Goal: Task Accomplishment & Management: Complete application form

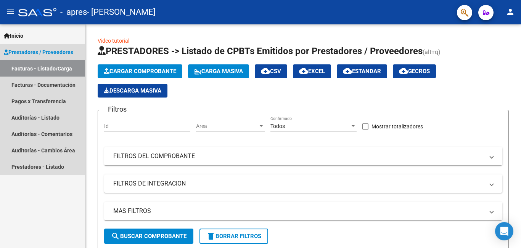
click at [68, 68] on link "Facturas - Listado/Carga" at bounding box center [42, 68] width 85 height 16
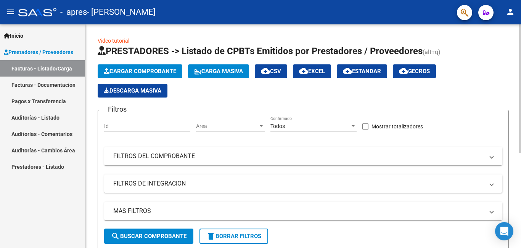
click at [131, 69] on span "Cargar Comprobante" at bounding box center [140, 71] width 73 height 7
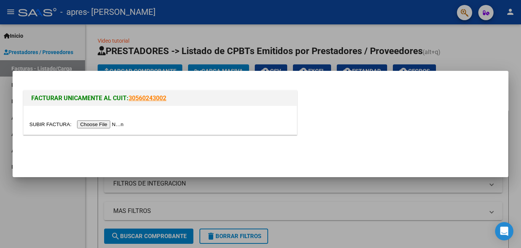
click at [108, 123] on input "file" at bounding box center [77, 125] width 97 height 8
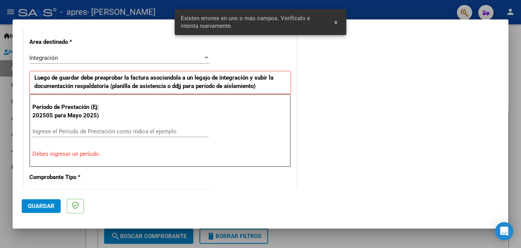
scroll to position [185, 0]
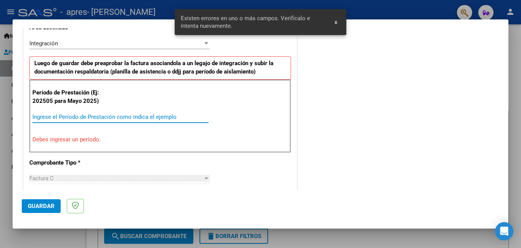
click at [109, 118] on input "Ingrese el Período de Prestación como indica el ejemplo" at bounding box center [120, 117] width 176 height 7
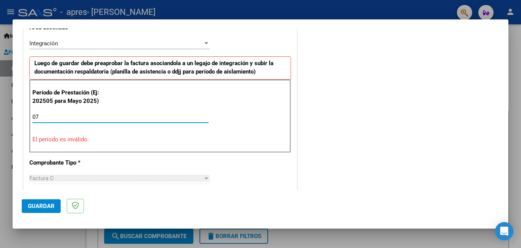
type input "0"
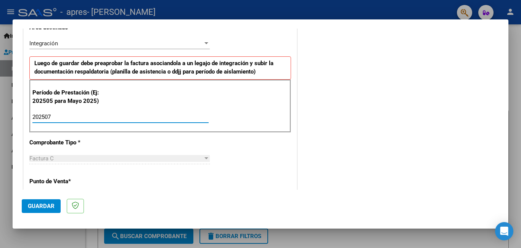
type input "202507"
click at [371, 176] on div "COMENTARIOS Comentarios del Prestador / Gerenciador:" at bounding box center [399, 183] width 201 height 663
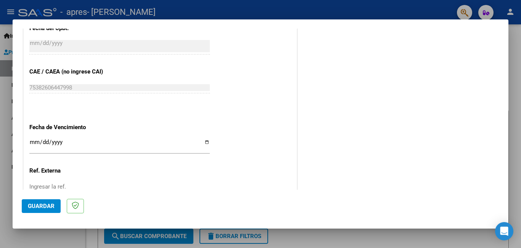
scroll to position [510, 0]
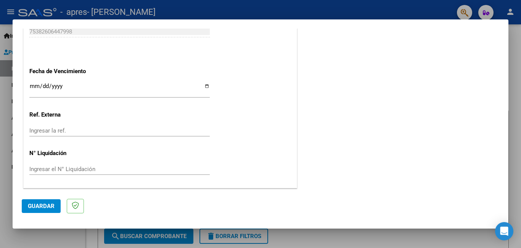
click at [203, 84] on input "Ingresar la fecha" at bounding box center [119, 89] width 180 height 12
type input "[DATE]"
click at [32, 206] on span "Guardar" at bounding box center [41, 206] width 27 height 7
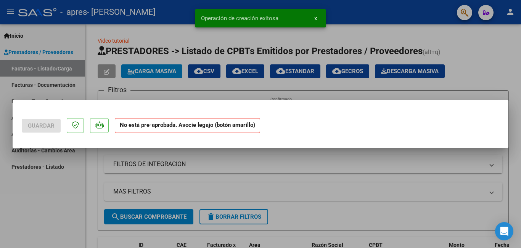
scroll to position [0, 0]
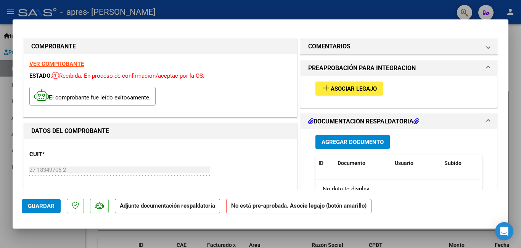
click at [350, 90] on span "Asociar Legajo" at bounding box center [354, 88] width 46 height 7
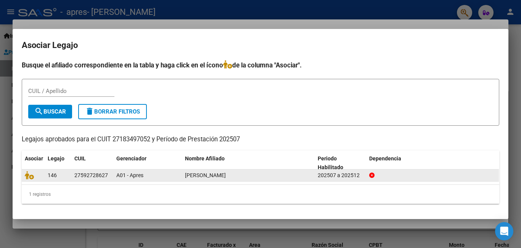
click at [30, 180] on datatable-body-cell at bounding box center [33, 176] width 23 height 12
click at [31, 175] on icon at bounding box center [29, 175] width 9 height 8
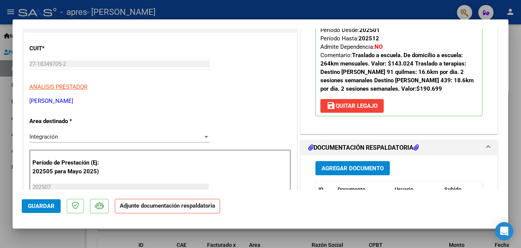
scroll to position [187, 0]
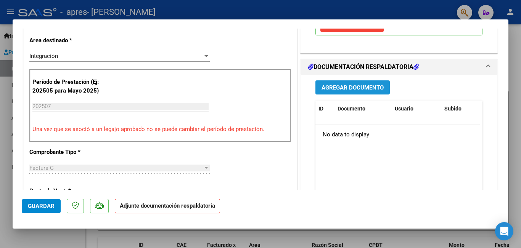
click at [359, 90] on span "Agregar Documento" at bounding box center [353, 87] width 62 height 7
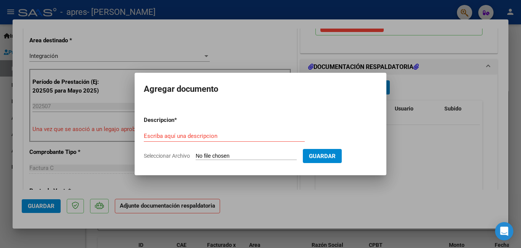
click at [216, 156] on input "Seleccionar Archivo" at bounding box center [246, 156] width 101 height 7
type input "C:\fakepath\WhatsApp Image [DATE] 14.15.25.jpeg"
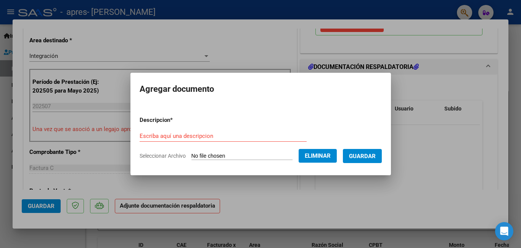
click at [310, 157] on button "Eliminar" at bounding box center [318, 156] width 38 height 14
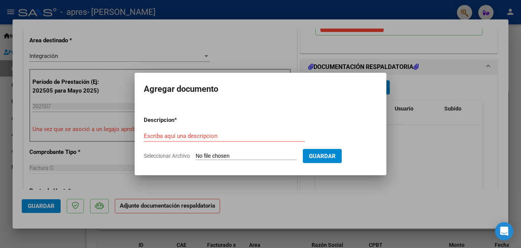
click at [235, 156] on input "Seleccionar Archivo" at bounding box center [246, 156] width 101 height 7
click at [256, 158] on input "Seleccionar Archivo" at bounding box center [246, 156] width 101 height 7
type input "C:\fakepath\[PERSON_NAME].pdf"
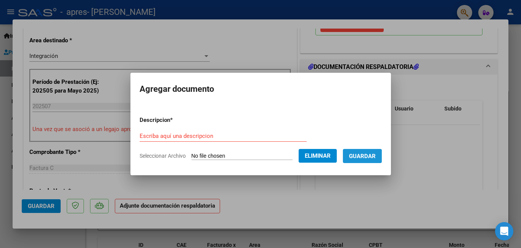
click at [366, 157] on span "Guardar" at bounding box center [362, 156] width 27 height 7
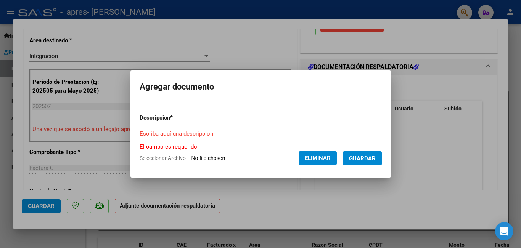
click at [209, 132] on input "Escriba aquí una descripcion" at bounding box center [223, 134] width 167 height 7
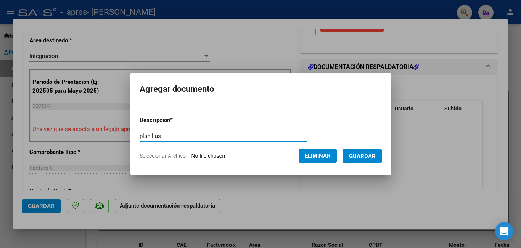
type input "planillas"
click at [368, 152] on button "Guardar" at bounding box center [362, 156] width 39 height 14
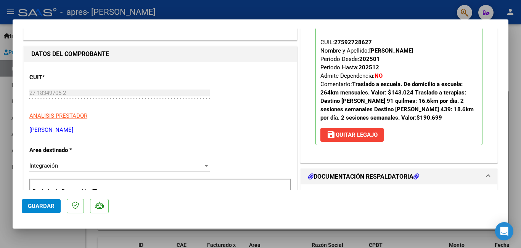
scroll to position [0, 0]
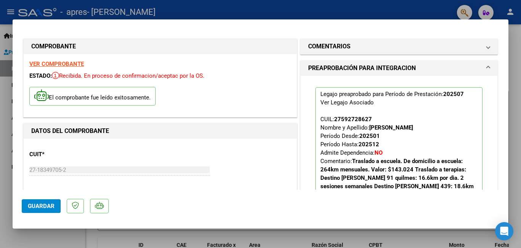
click at [39, 208] on span "Guardar" at bounding box center [41, 206] width 27 height 7
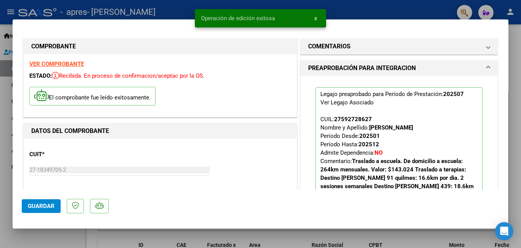
click at [434, 13] on div at bounding box center [260, 124] width 521 height 248
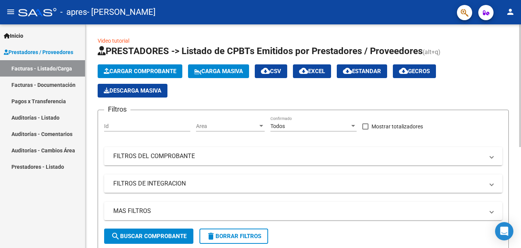
click at [140, 72] on span "Cargar Comprobante" at bounding box center [140, 71] width 73 height 7
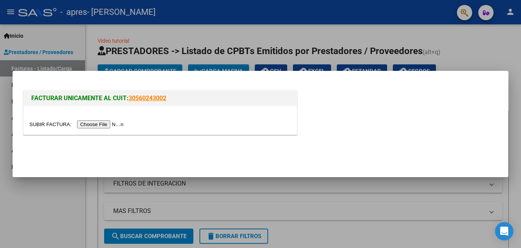
click at [103, 124] on input "file" at bounding box center [77, 125] width 97 height 8
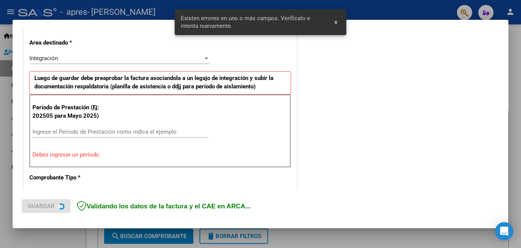
scroll to position [185, 0]
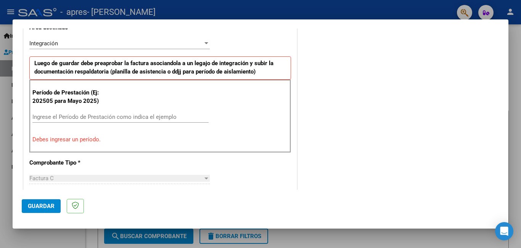
click at [84, 118] on input "Ingrese el Período de Prestación como indica el ejemplo" at bounding box center [120, 117] width 176 height 7
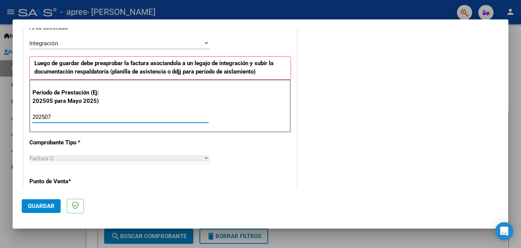
type input "202508"
click at [374, 200] on mat-dialog-actions "Guardar" at bounding box center [261, 205] width 478 height 30
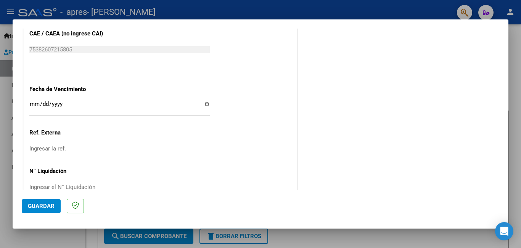
scroll to position [510, 0]
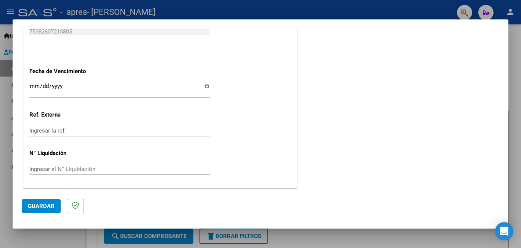
click at [203, 87] on input "Ingresar la fecha" at bounding box center [119, 89] width 180 height 12
click at [206, 85] on input "Ingresar la fecha" at bounding box center [119, 89] width 180 height 12
type input "[DATE]"
click at [36, 205] on span "Guardar" at bounding box center [41, 206] width 27 height 7
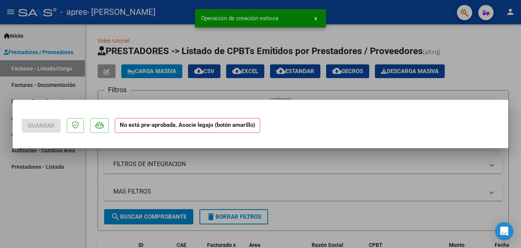
scroll to position [0, 0]
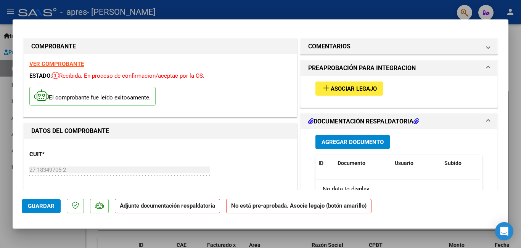
click at [331, 86] on span "Asociar Legajo" at bounding box center [354, 88] width 46 height 7
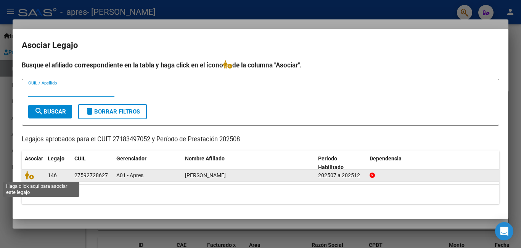
click at [27, 180] on div at bounding box center [33, 175] width 17 height 9
click at [32, 177] on icon at bounding box center [29, 175] width 9 height 8
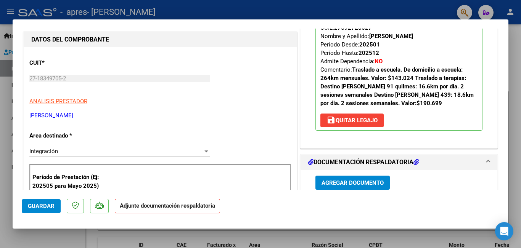
scroll to position [139, 0]
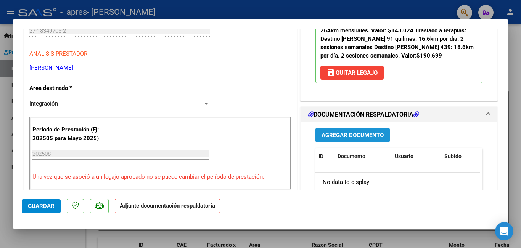
click at [350, 134] on span "Agregar Documento" at bounding box center [353, 135] width 62 height 7
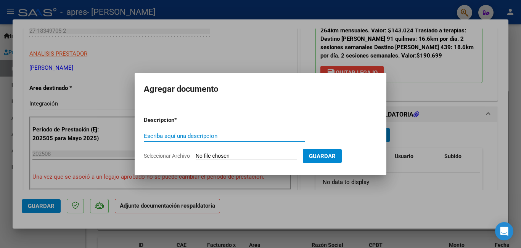
click at [244, 157] on input "Seleccionar Archivo" at bounding box center [246, 156] width 101 height 7
type input "C:\fakepath\[PERSON_NAME].pdf"
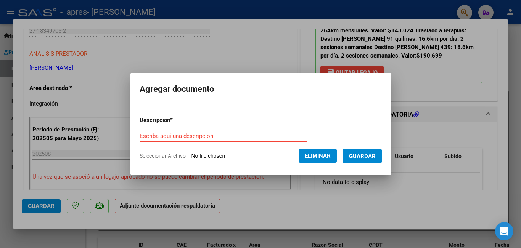
click at [217, 139] on input "Escriba aquí una descripcion" at bounding box center [223, 136] width 167 height 7
type input "planillas"
click at [370, 153] on span "Guardar" at bounding box center [362, 156] width 27 height 7
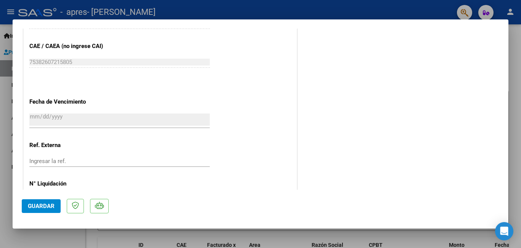
scroll to position [522, 0]
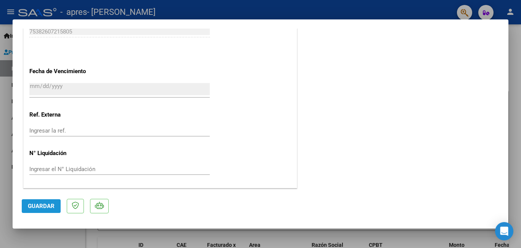
click at [42, 205] on span "Guardar" at bounding box center [41, 206] width 27 height 7
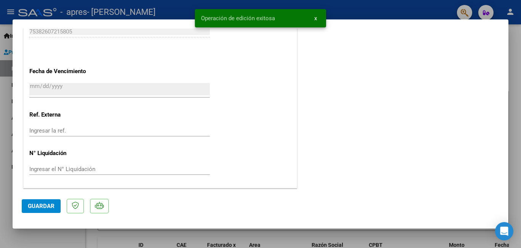
click at [341, 15] on div at bounding box center [260, 124] width 521 height 248
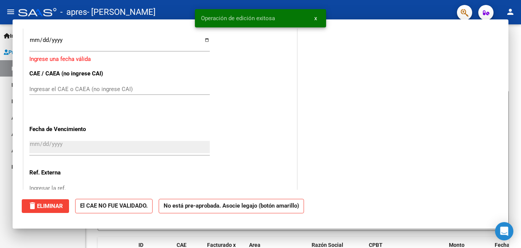
scroll to position [0, 0]
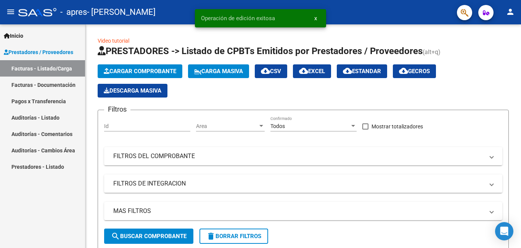
click at [44, 86] on link "Facturas - Documentación" at bounding box center [42, 85] width 85 height 16
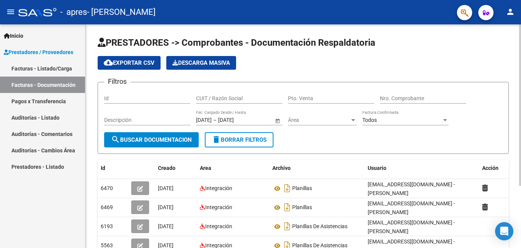
click at [520, 227] on div at bounding box center [520, 136] width 2 height 224
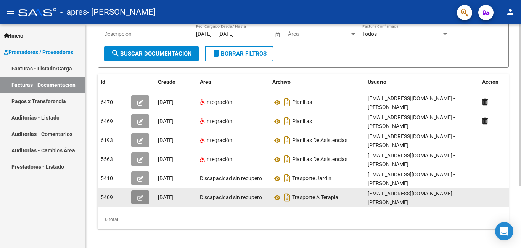
click at [138, 191] on button "button" at bounding box center [140, 198] width 18 height 14
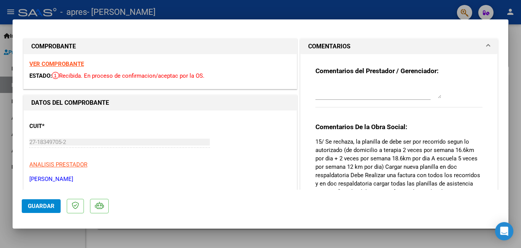
click at [57, 204] on button "Guardar" at bounding box center [41, 207] width 39 height 14
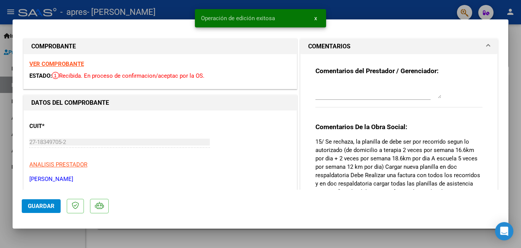
click at [414, 12] on div at bounding box center [260, 124] width 521 height 248
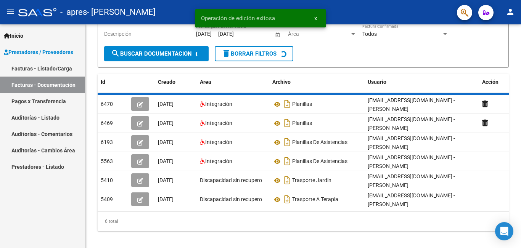
scroll to position [86, 0]
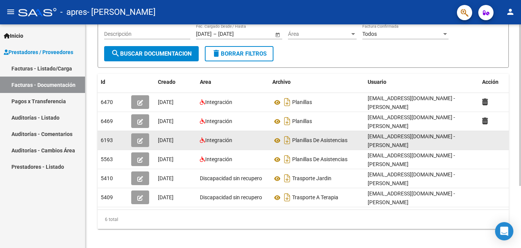
click at [138, 138] on icon "button" at bounding box center [140, 141] width 6 height 6
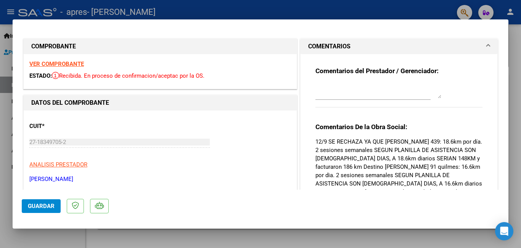
click at [416, 13] on div at bounding box center [260, 124] width 521 height 248
type input "$ 0,00"
